Goal: Navigation & Orientation: Find specific page/section

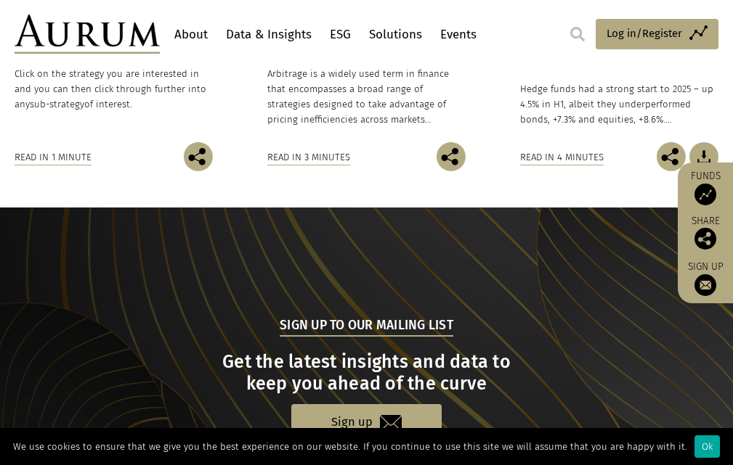
scroll to position [1567, 0]
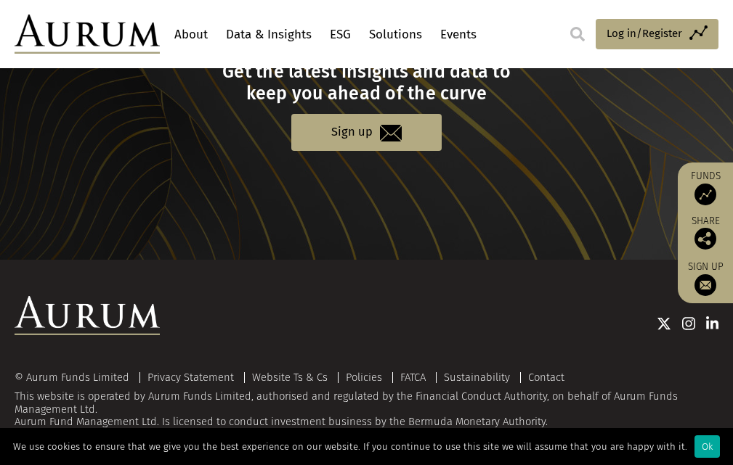
click at [195, 33] on link "About" at bounding box center [191, 34] width 41 height 27
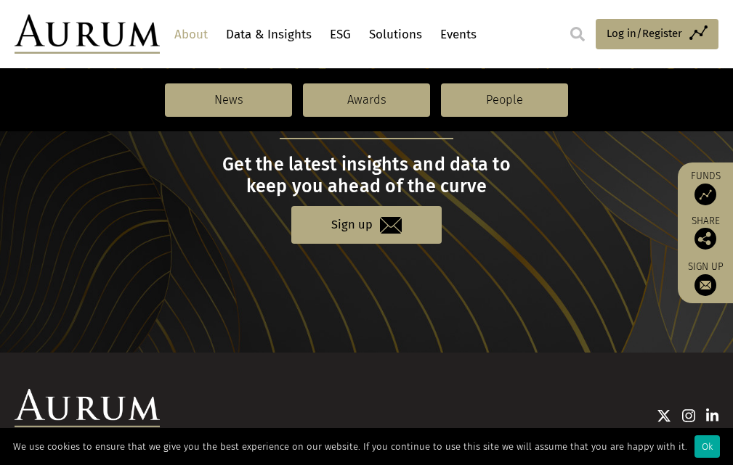
scroll to position [1689, 0]
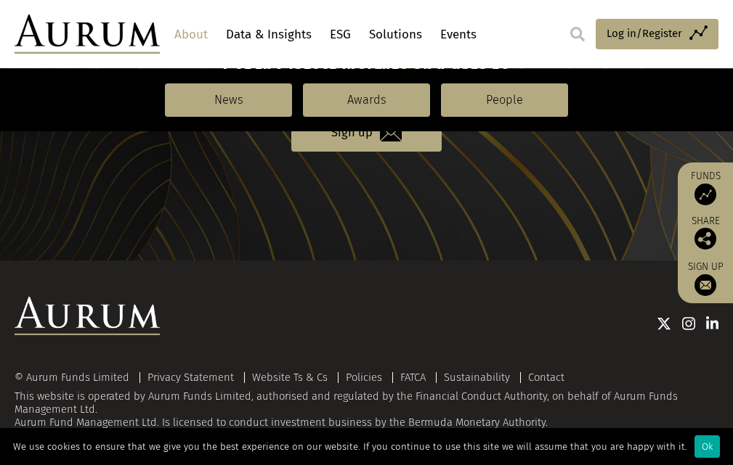
click at [258, 33] on link "Data & Insights" at bounding box center [268, 34] width 93 height 27
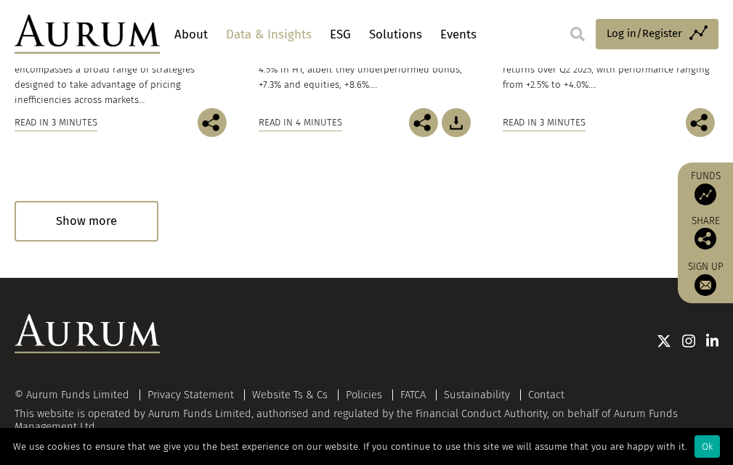
scroll to position [1107, 0]
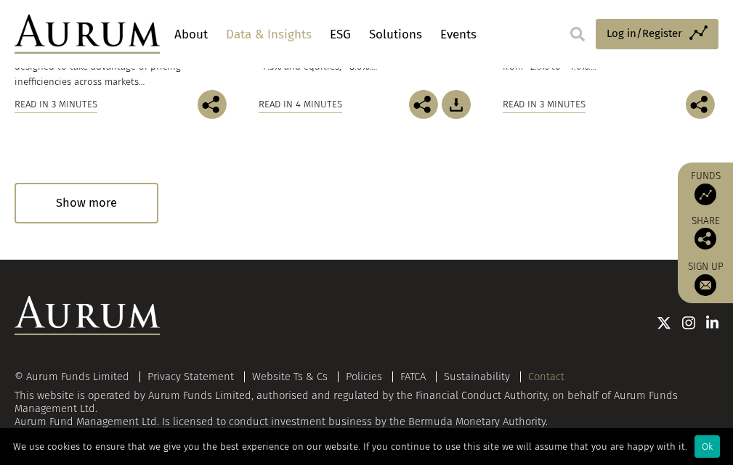
click at [540, 375] on link "Contact" at bounding box center [546, 376] width 36 height 13
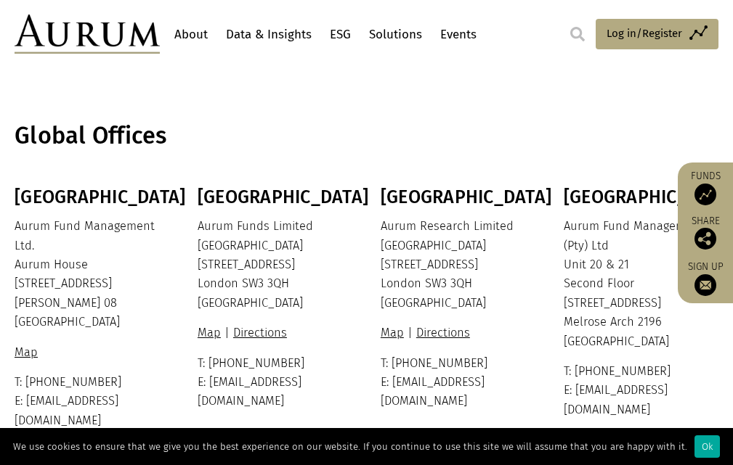
scroll to position [478, 0]
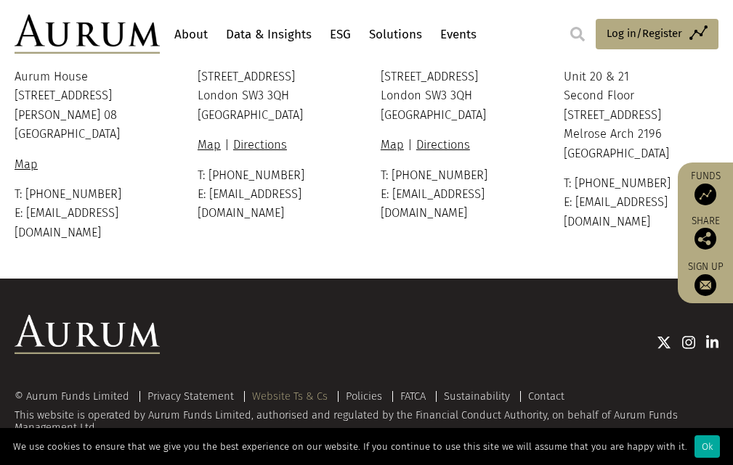
click at [280, 390] on link "Website Ts & Cs" at bounding box center [290, 396] width 76 height 13
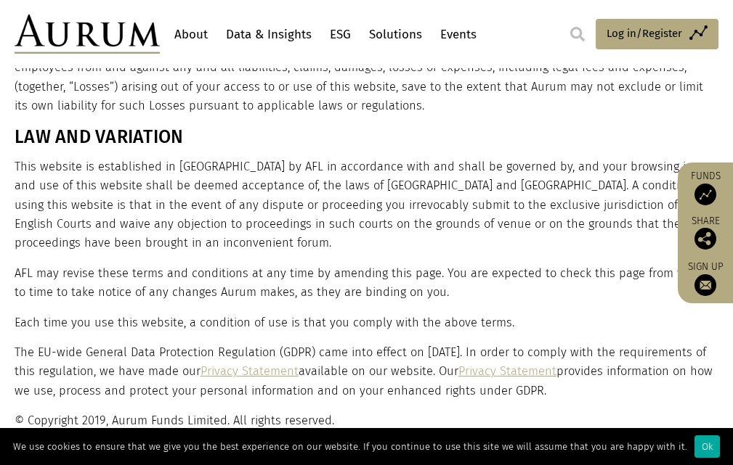
scroll to position [2908, 0]
